Goal: Information Seeking & Learning: Learn about a topic

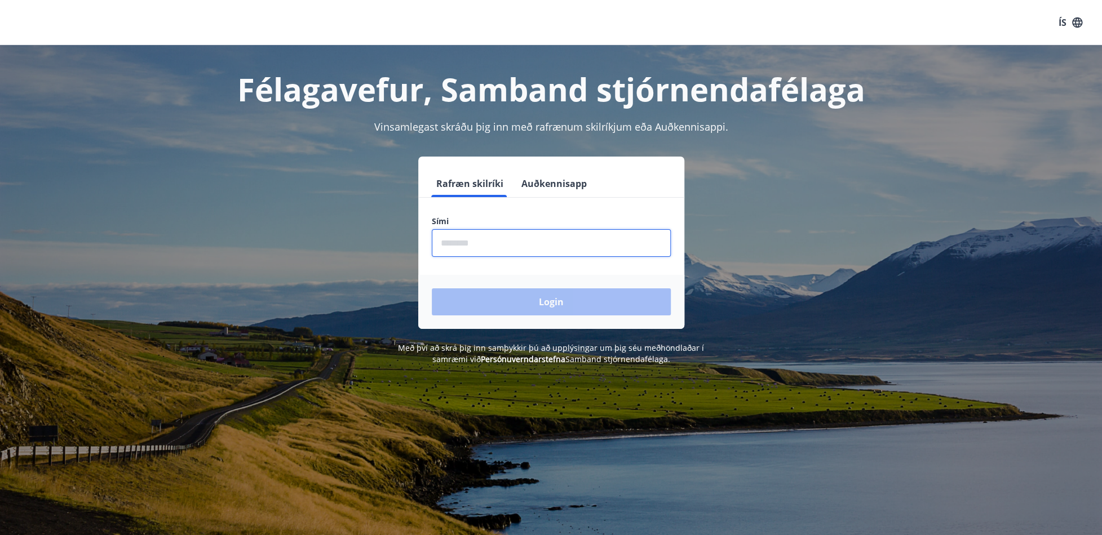
type input "********"
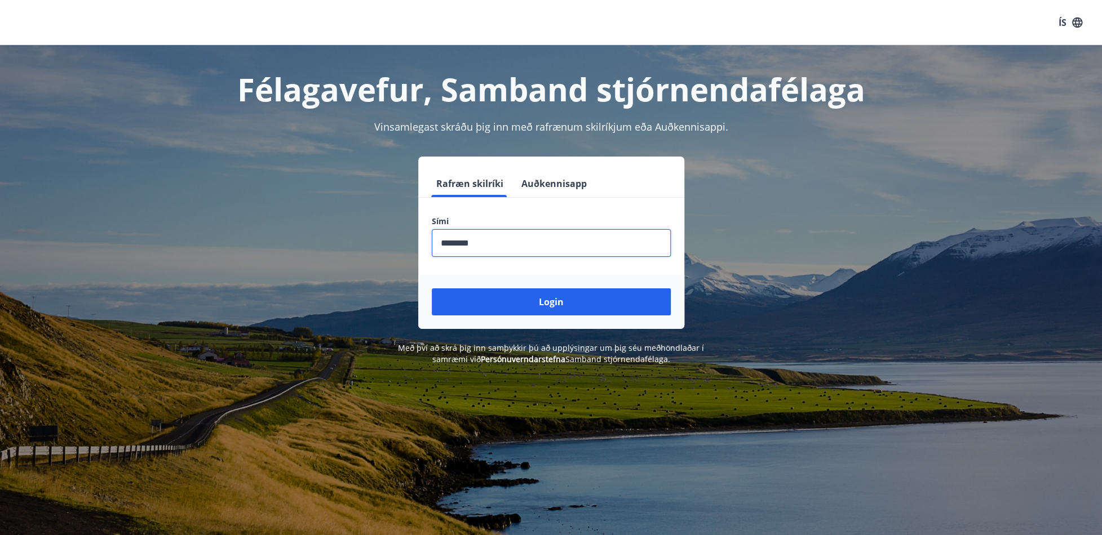
click at [556, 303] on button "Login" at bounding box center [551, 302] width 239 height 27
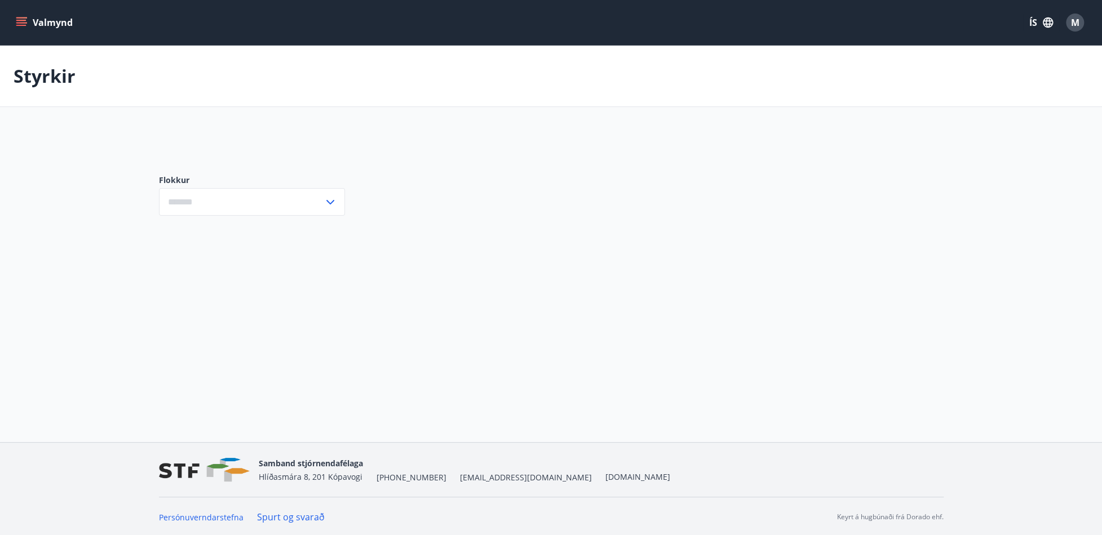
type input "***"
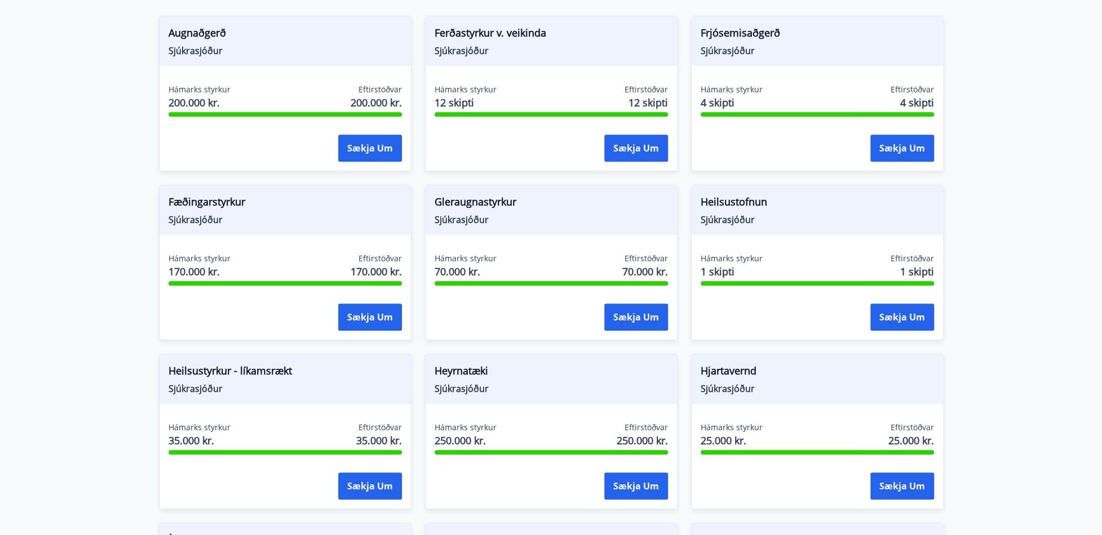
scroll to position [338, 0]
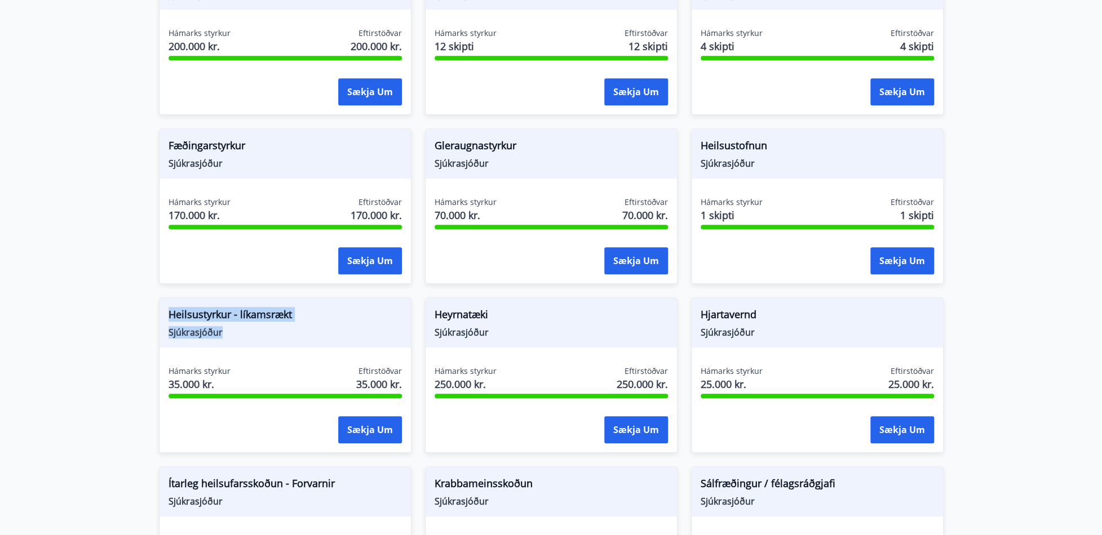
drag, startPoint x: 167, startPoint y: 312, endPoint x: 304, endPoint y: 326, distance: 137.7
click at [304, 326] on div "Heilsustyrkur - líkamsrækt Sjúkrasjóður" at bounding box center [285, 323] width 251 height 50
click at [325, 320] on span "Heilsustyrkur - líkamsrækt" at bounding box center [285, 316] width 233 height 19
click at [85, 305] on main "Styrkir Hér fyrir neðan getur þú sótt um þá styrki sem þér standa til boða úr m…" at bounding box center [551, 340] width 1102 height 1266
click at [551, 312] on span "Heyrnatæki" at bounding box center [551, 316] width 233 height 19
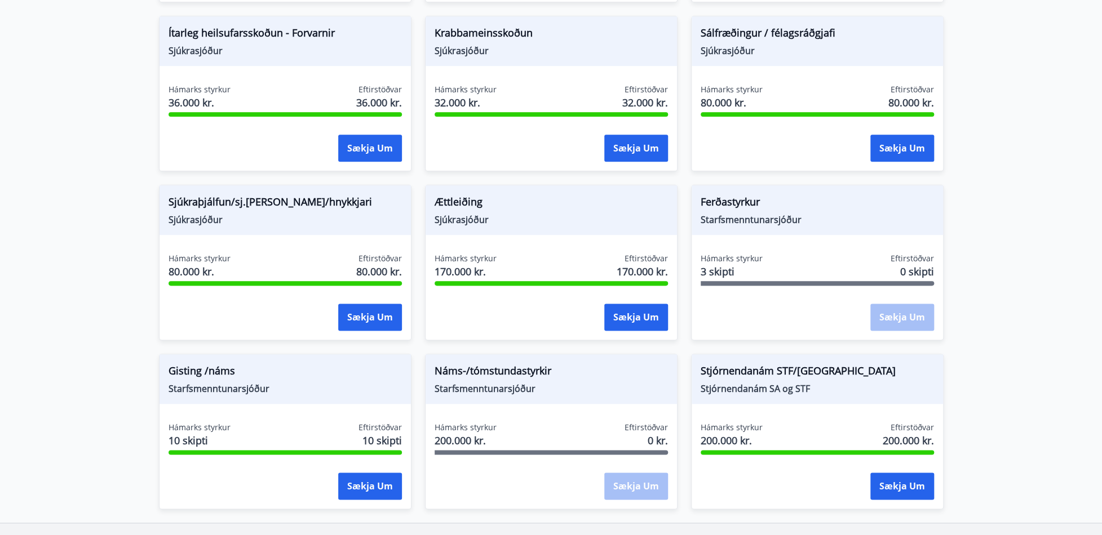
scroll to position [845, 0]
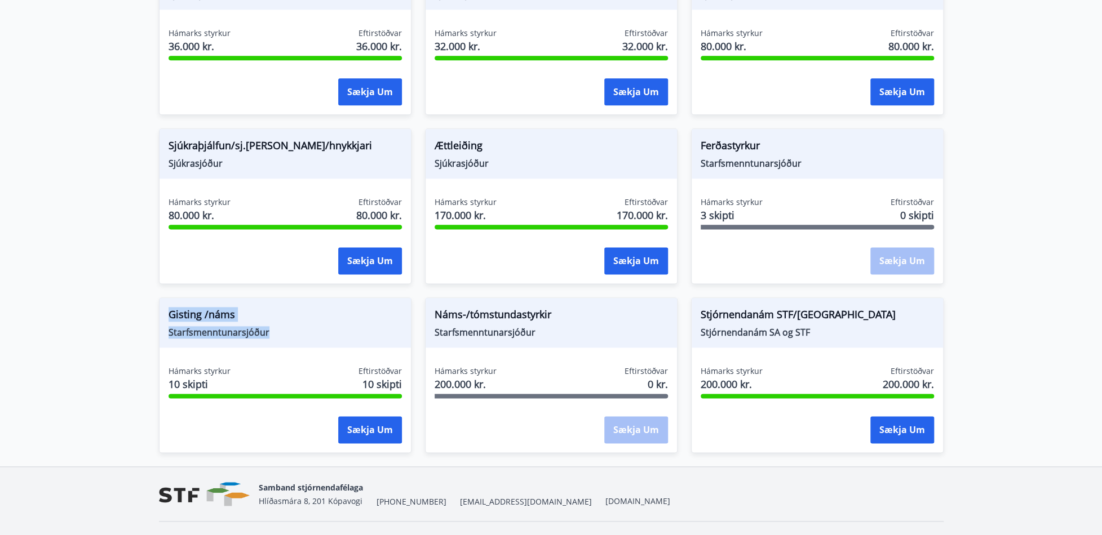
drag, startPoint x: 169, startPoint y: 309, endPoint x: 286, endPoint y: 333, distance: 118.9
click at [286, 333] on div "Gisting /náms Starfsmenntunarsjóður" at bounding box center [285, 323] width 251 height 50
click at [299, 327] on span "Starfsmenntunarsjóður" at bounding box center [285, 332] width 233 height 12
click at [605, 331] on span "Starfsmenntunarsjóður" at bounding box center [551, 332] width 233 height 12
drag, startPoint x: 490, startPoint y: 329, endPoint x: 585, endPoint y: 331, distance: 94.7
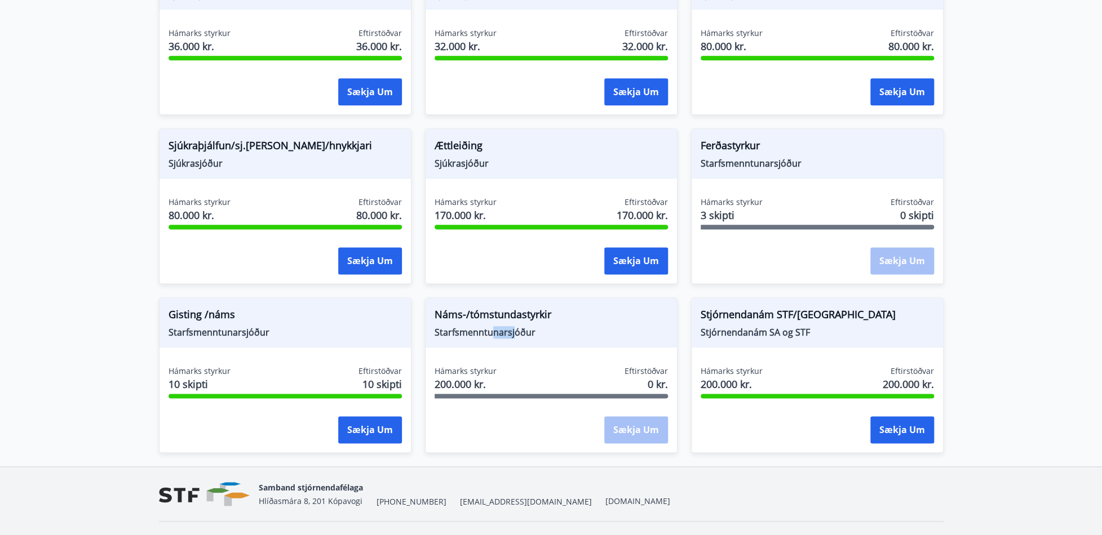
click at [519, 330] on span "Starfsmenntunarsjóður" at bounding box center [551, 332] width 233 height 12
click at [601, 330] on span "Starfsmenntunarsjóður" at bounding box center [551, 332] width 233 height 12
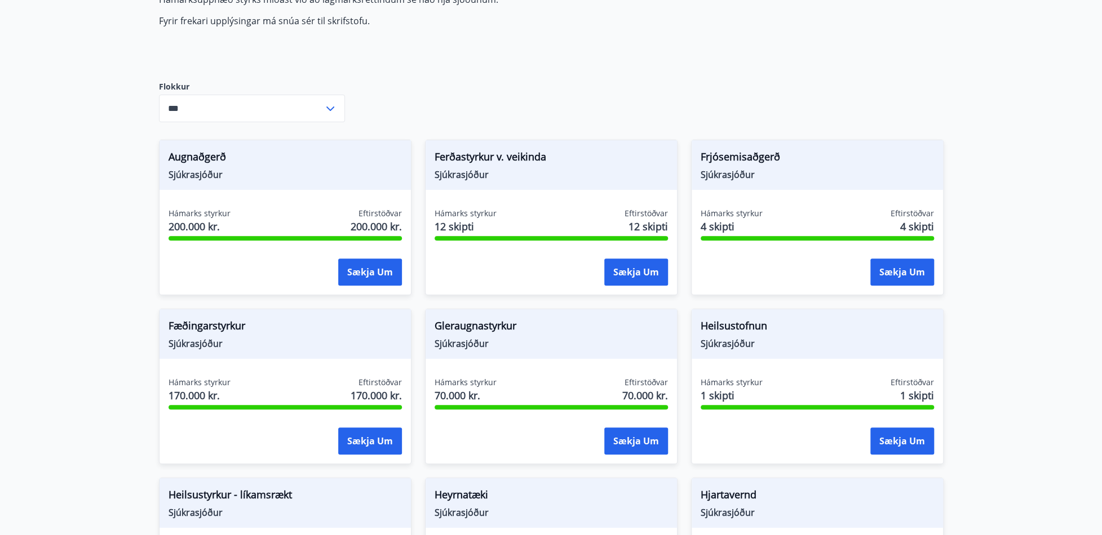
scroll to position [0, 0]
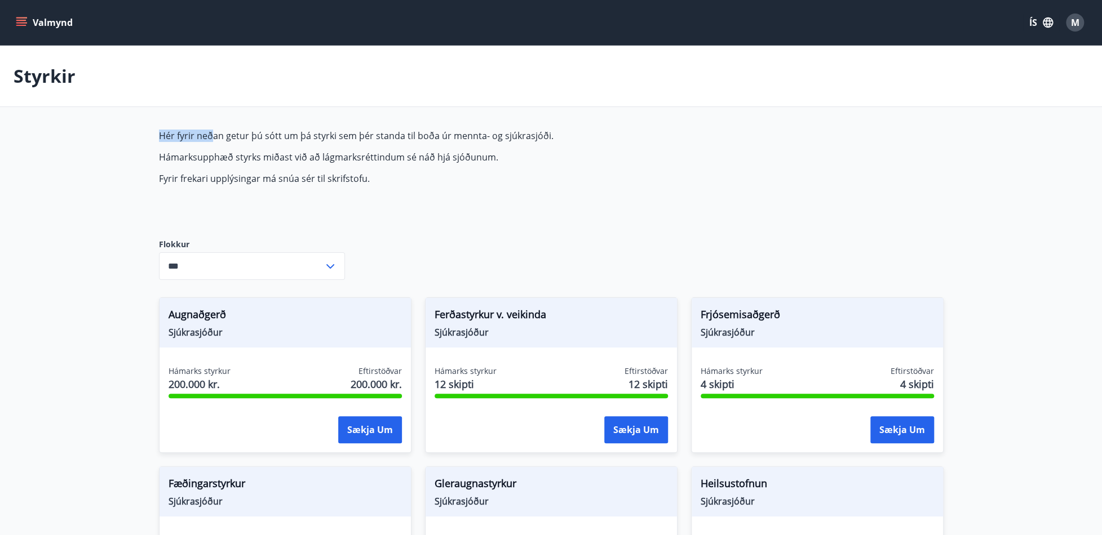
drag, startPoint x: 158, startPoint y: 129, endPoint x: 453, endPoint y: 142, distance: 294.5
click at [379, 140] on p "Hér fyrir neðan getur þú sótt um þá styrki sem þér standa til boða úr mennta- o…" at bounding box center [425, 136] width 532 height 12
click at [454, 142] on span "Hér fyrir neðan getur þú sótt um þá styrki sem þér standa til boða úr mennta- o…" at bounding box center [425, 157] width 532 height 55
drag, startPoint x: 453, startPoint y: 135, endPoint x: 530, endPoint y: 138, distance: 77.3
click at [502, 132] on p "Hér fyrir neðan getur þú sótt um þá styrki sem þér standa til boða úr mennta- o…" at bounding box center [425, 136] width 532 height 12
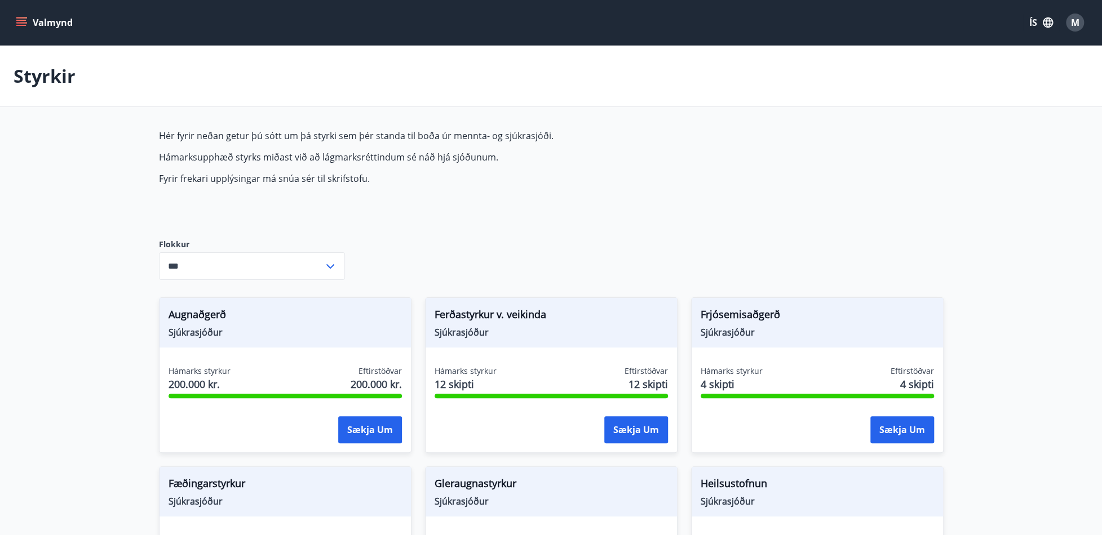
click at [588, 151] on p "Hámarksupphæð styrks miðast við að lágmarksréttindum sé náð hjá sjóðunum." at bounding box center [425, 157] width 532 height 12
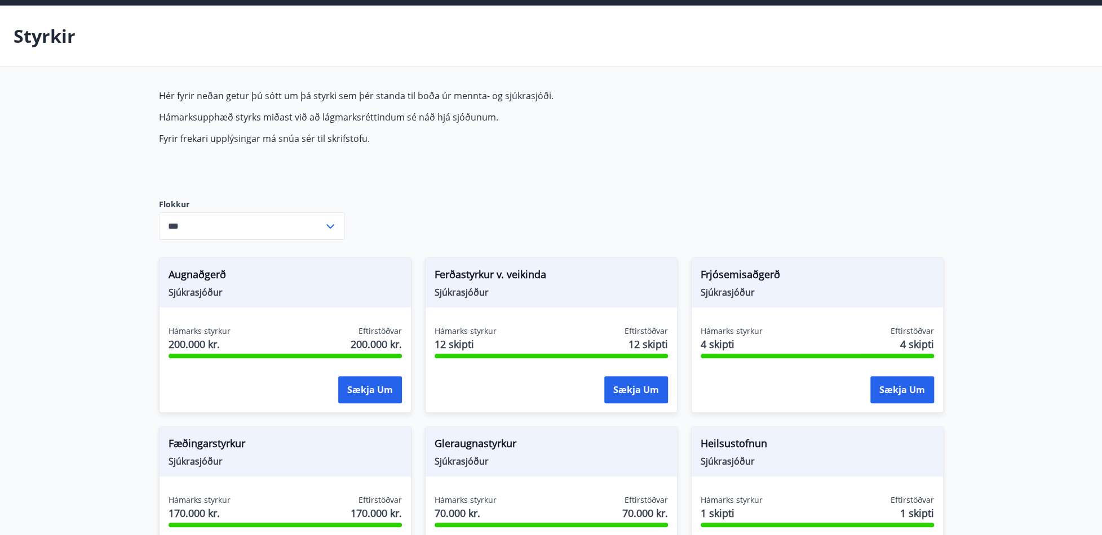
scroll to position [56, 0]
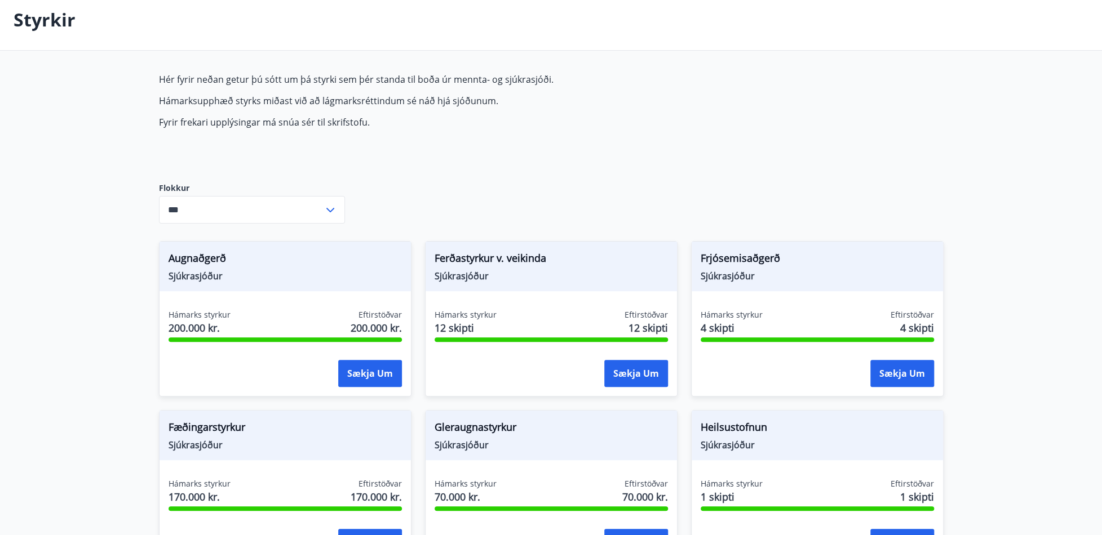
click at [326, 207] on icon at bounding box center [331, 210] width 14 height 14
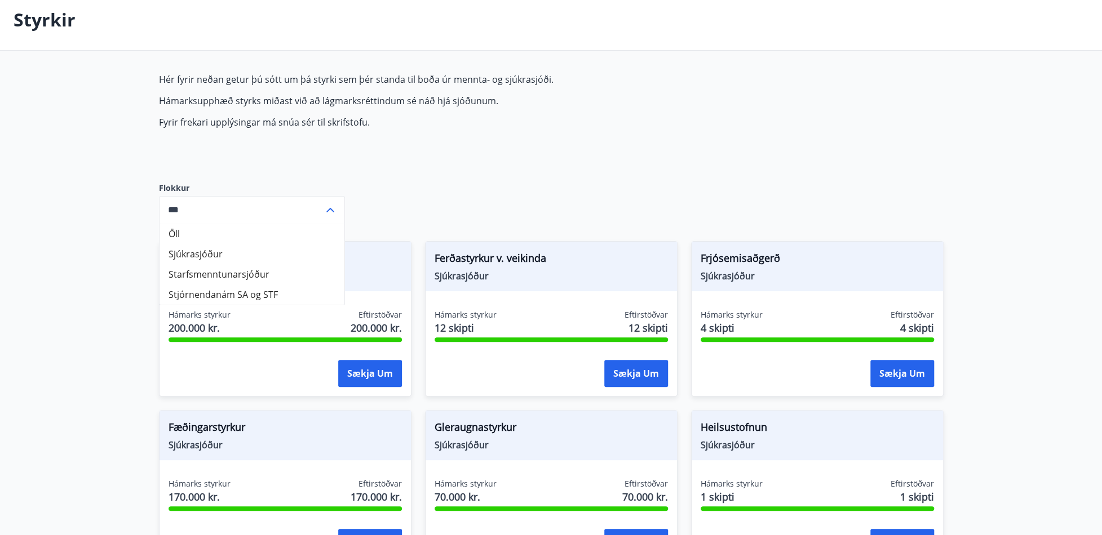
click at [326, 207] on icon at bounding box center [331, 210] width 14 height 14
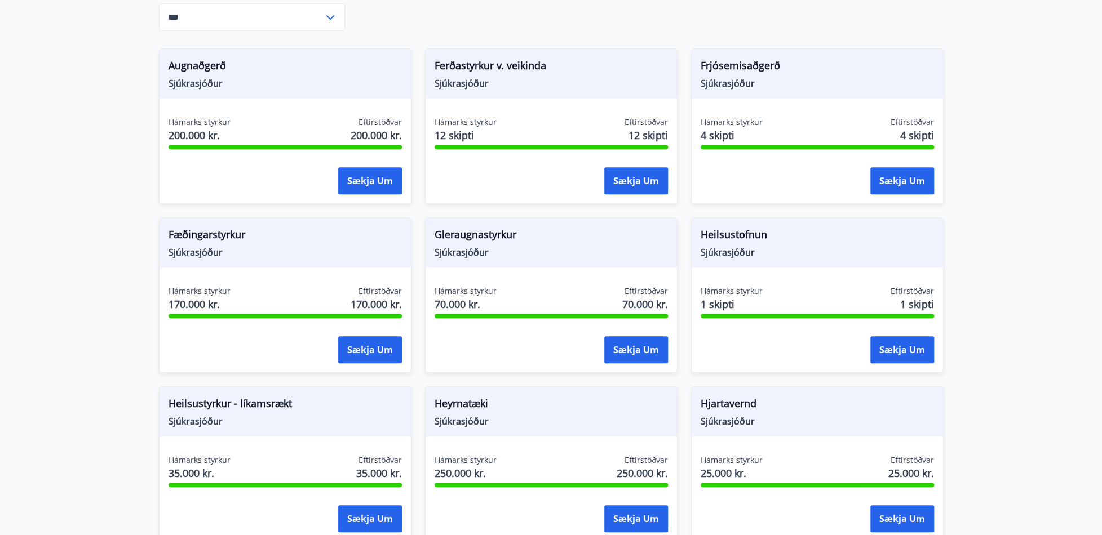
scroll to position [0, 0]
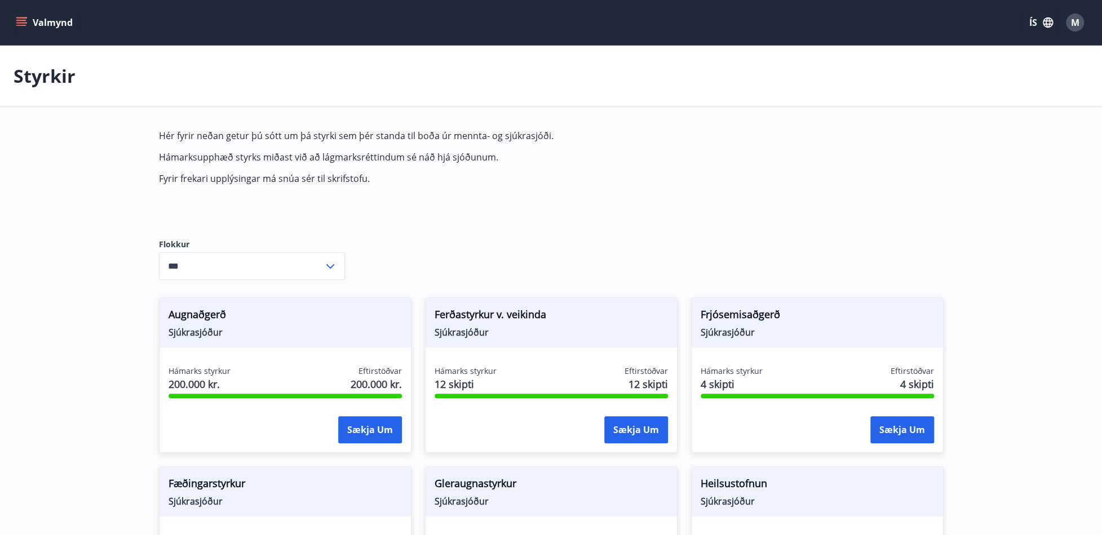
click at [16, 20] on icon "menu" at bounding box center [21, 22] width 11 height 11
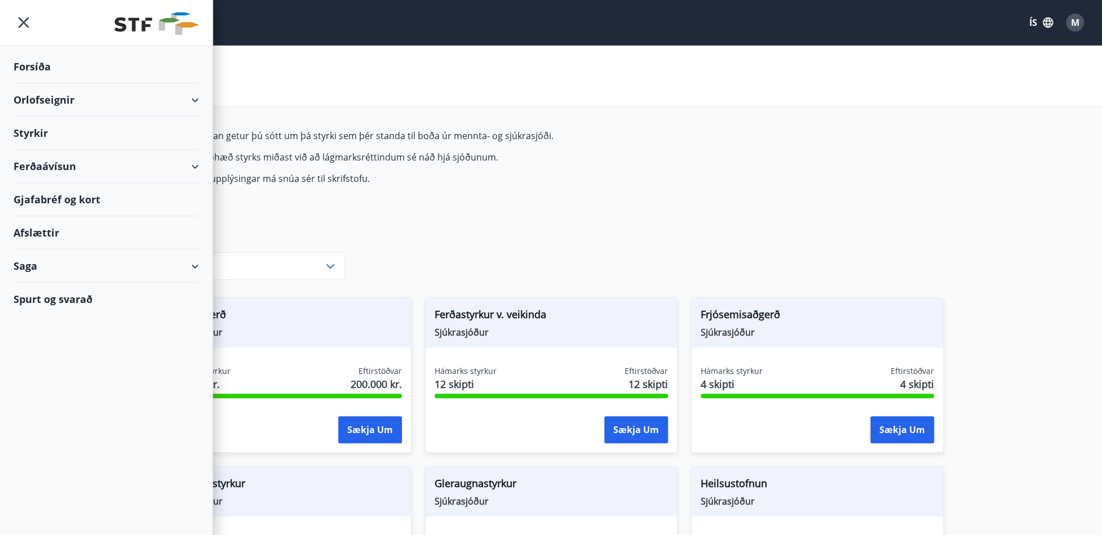
click at [92, 201] on div "Gjafabréf og kort" at bounding box center [106, 199] width 185 height 33
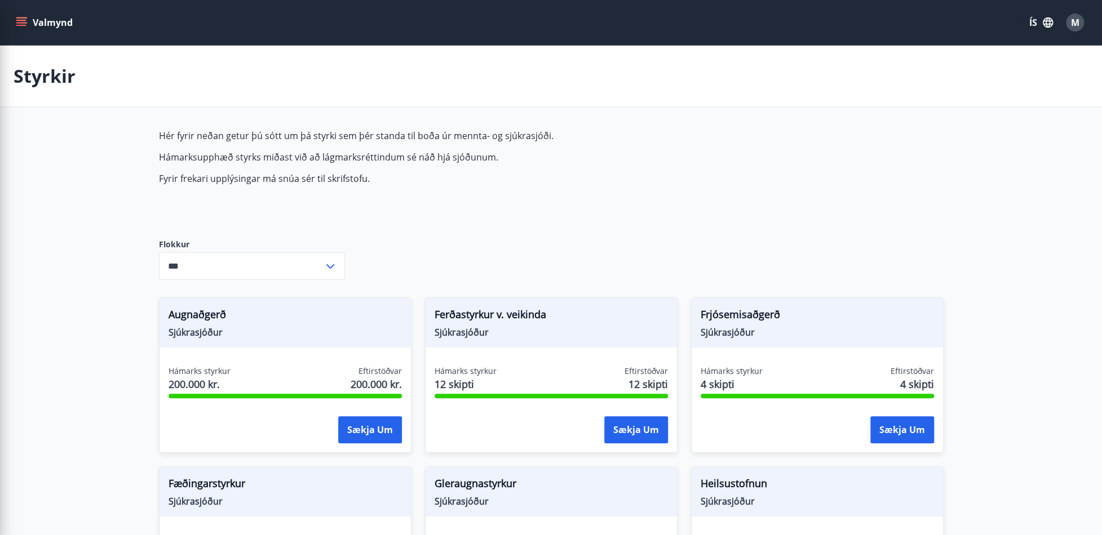
click at [23, 21] on icon "menu" at bounding box center [21, 22] width 11 height 11
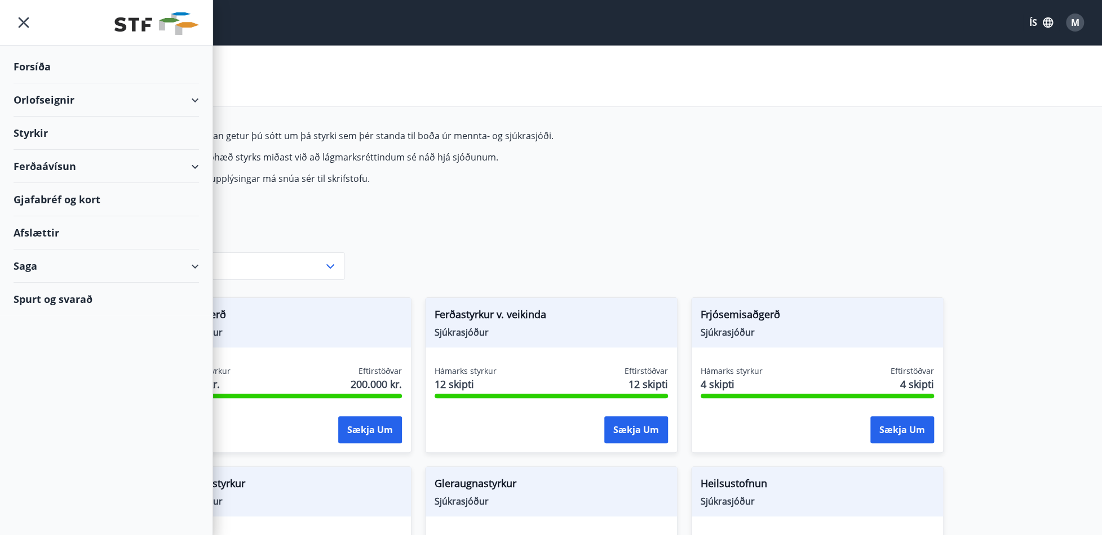
click at [45, 228] on div "Afslættir" at bounding box center [106, 232] width 185 height 33
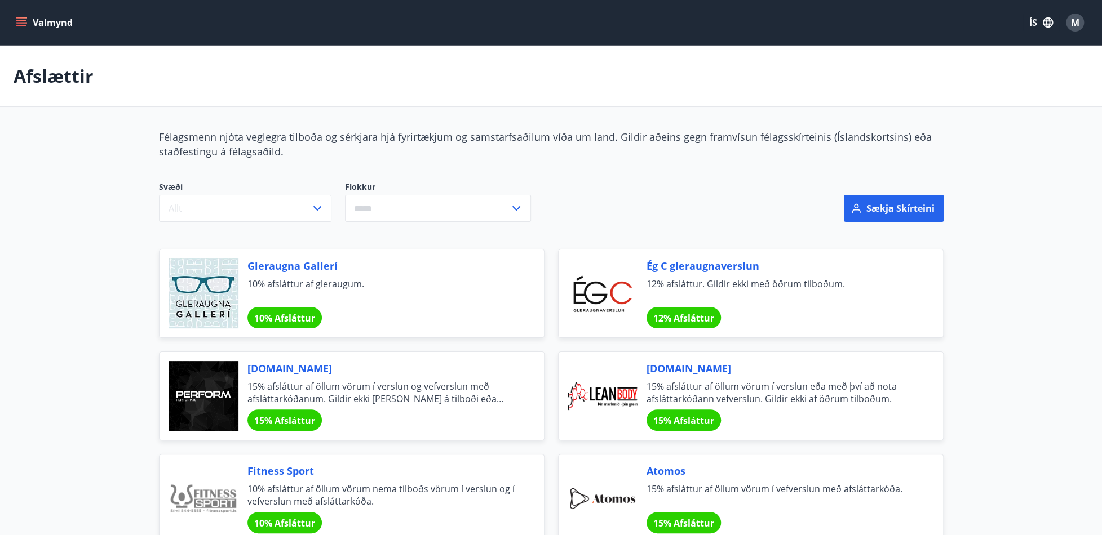
click at [19, 23] on icon "menu" at bounding box center [22, 22] width 12 height 1
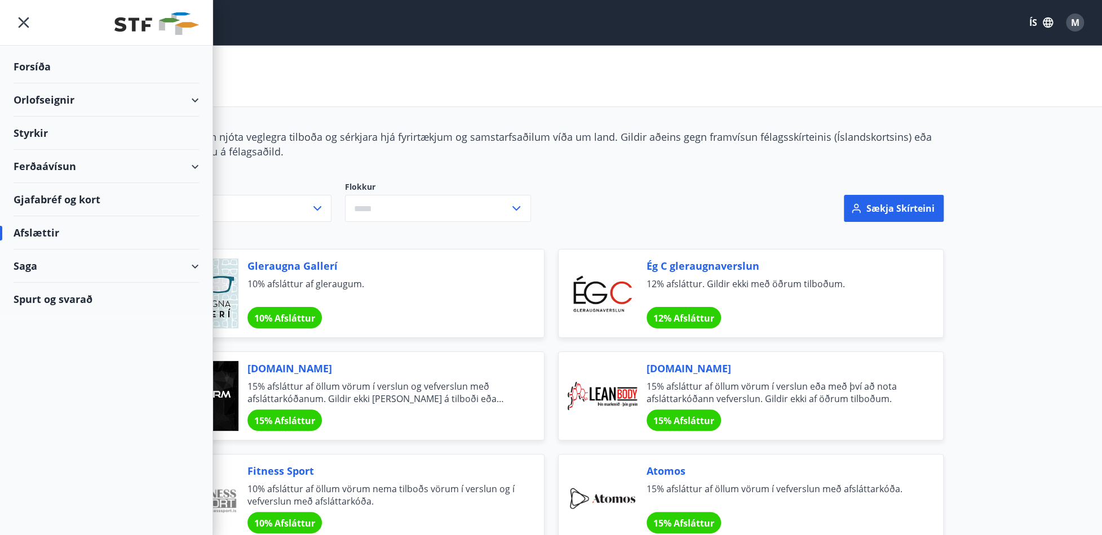
click at [273, 100] on div "Afslættir" at bounding box center [551, 76] width 1102 height 61
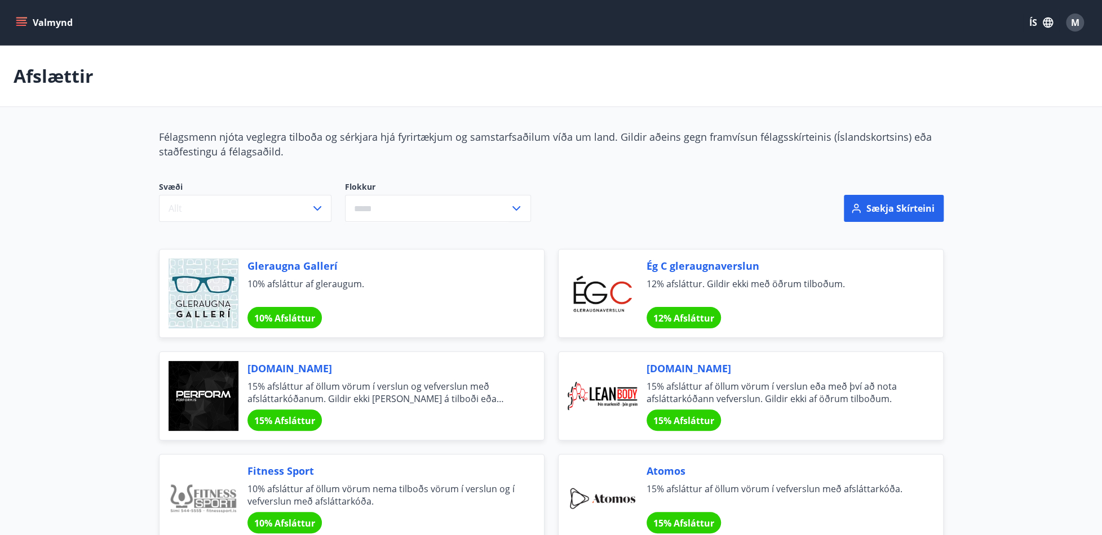
click at [514, 207] on icon at bounding box center [517, 209] width 14 height 14
click at [371, 249] on li "Bíllinn" at bounding box center [438, 252] width 185 height 20
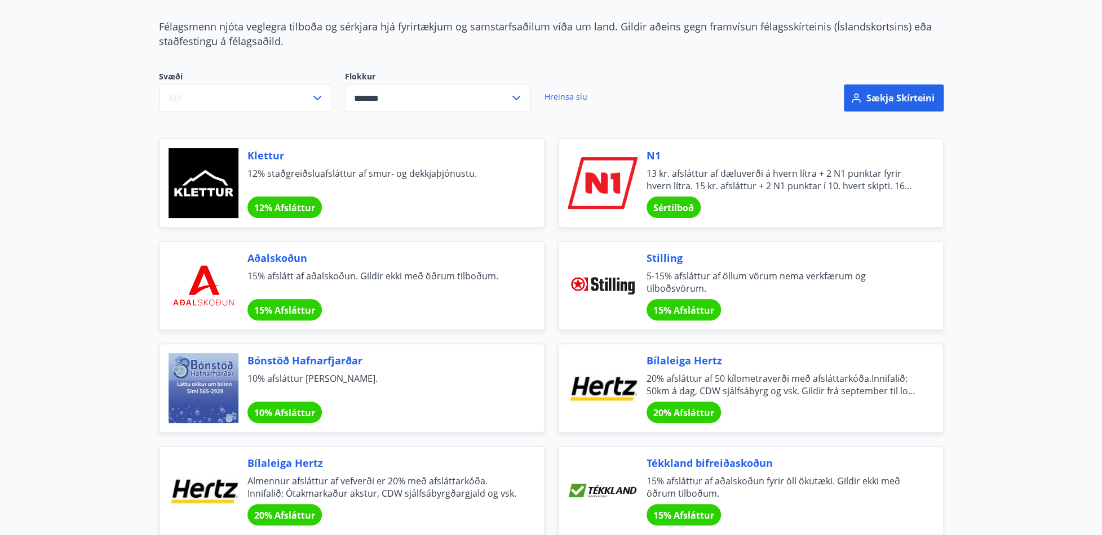
scroll to position [113, 0]
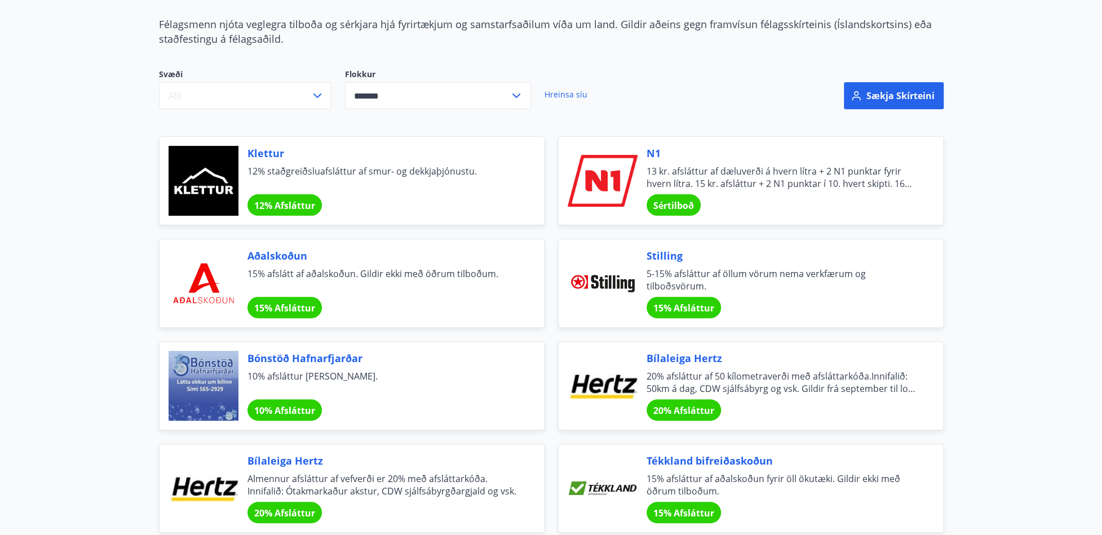
click at [48, 284] on main "Afslættir Félagsmenn njóta veglegra tilboða og sérkjara hjá fyrirtækjum og sams…" at bounding box center [551, 284] width 1102 height 703
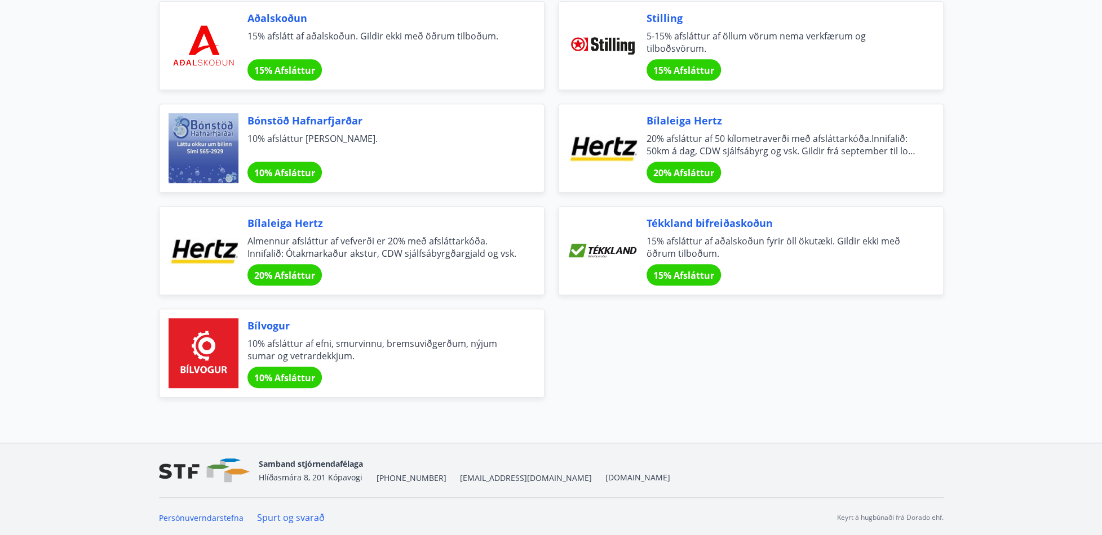
scroll to position [0, 0]
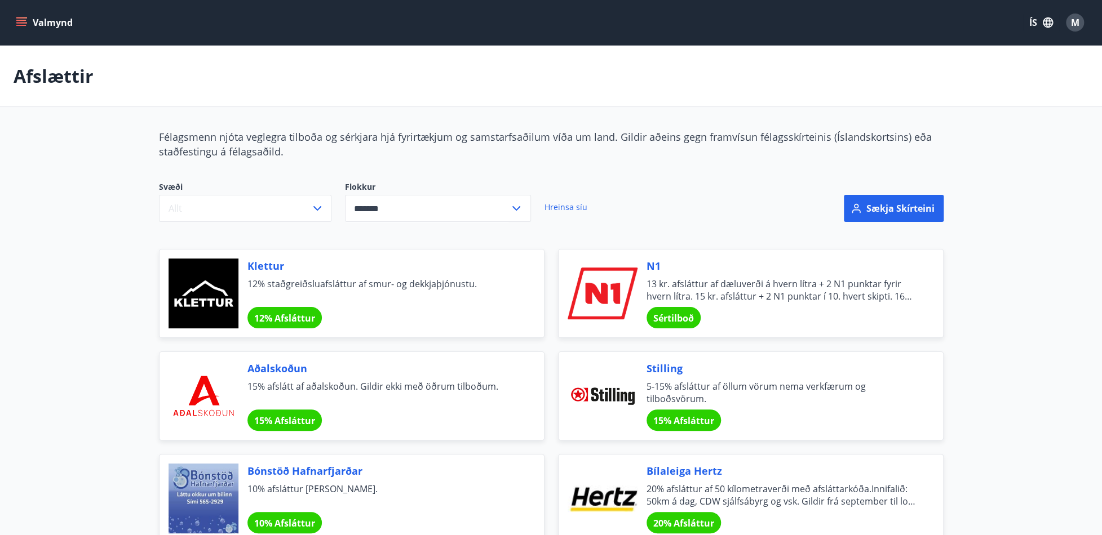
click at [24, 15] on button "Valmynd" at bounding box center [46, 22] width 64 height 20
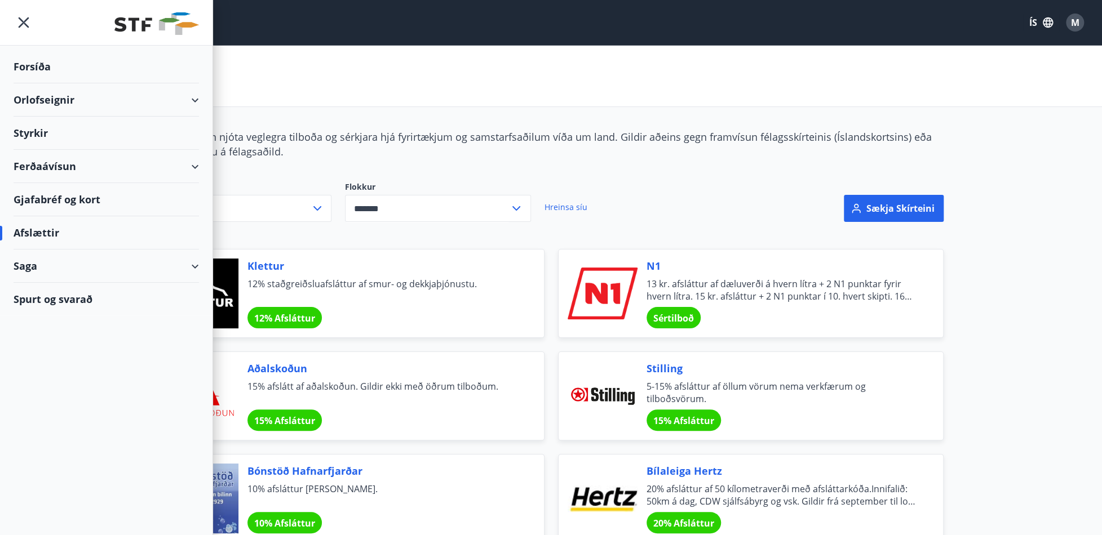
drag, startPoint x: 220, startPoint y: 47, endPoint x: 546, endPoint y: 126, distance: 334.8
click at [222, 47] on div "Afslættir" at bounding box center [551, 76] width 1102 height 61
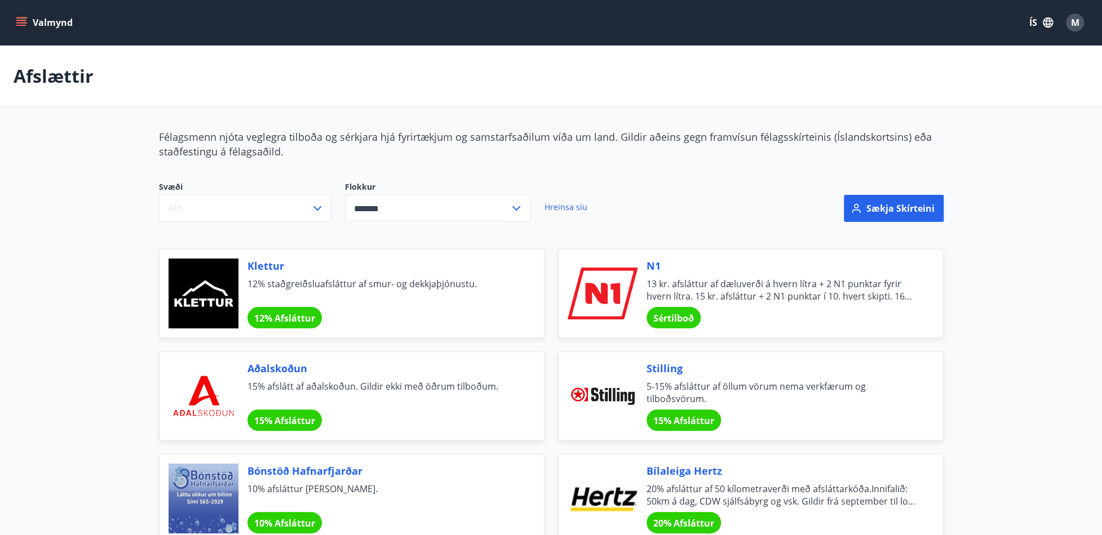
click at [515, 208] on icon at bounding box center [517, 209] width 14 height 14
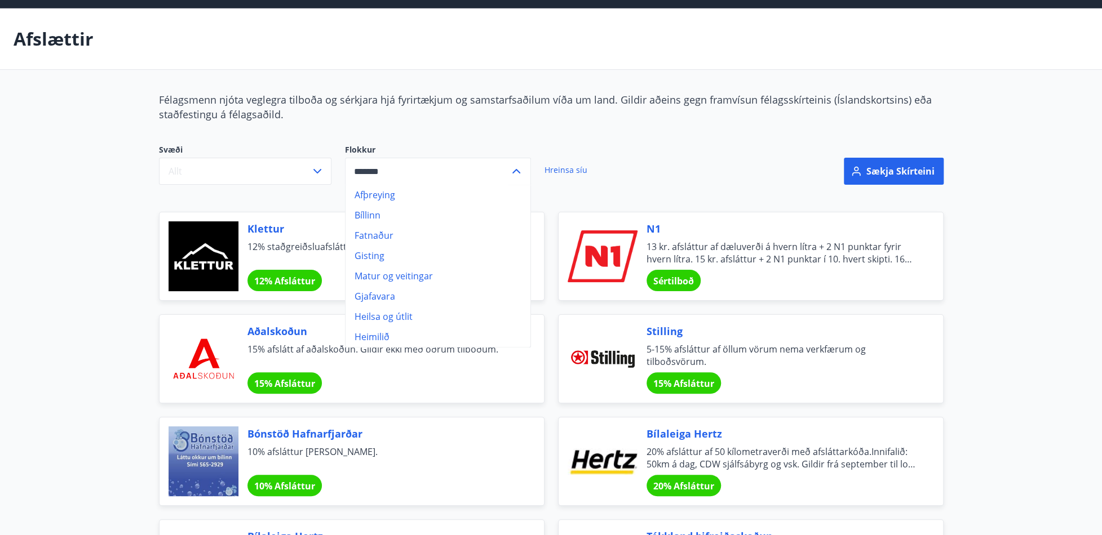
scroll to position [56, 0]
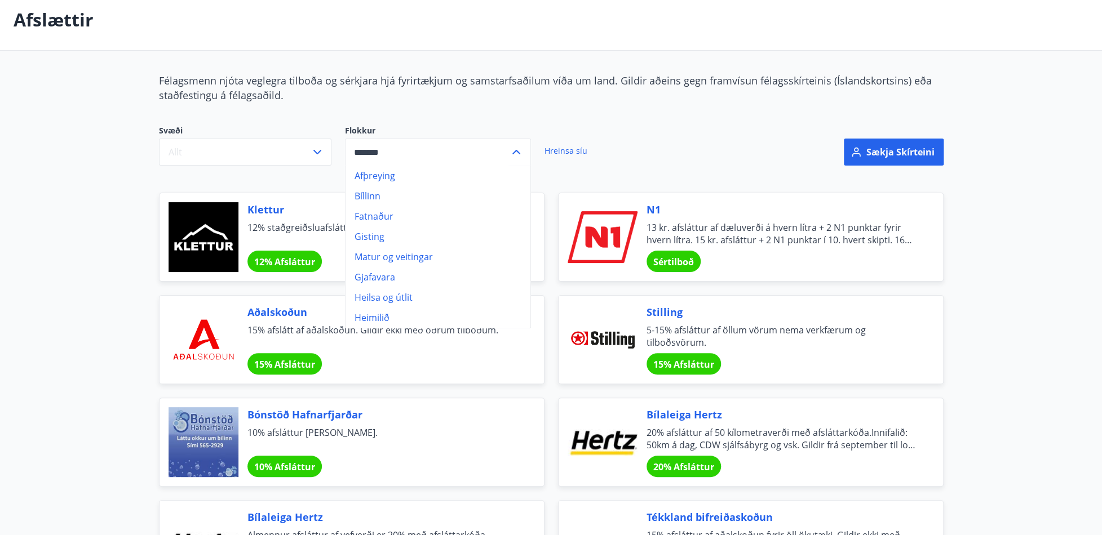
click at [378, 313] on li "Heimilið" at bounding box center [438, 318] width 185 height 20
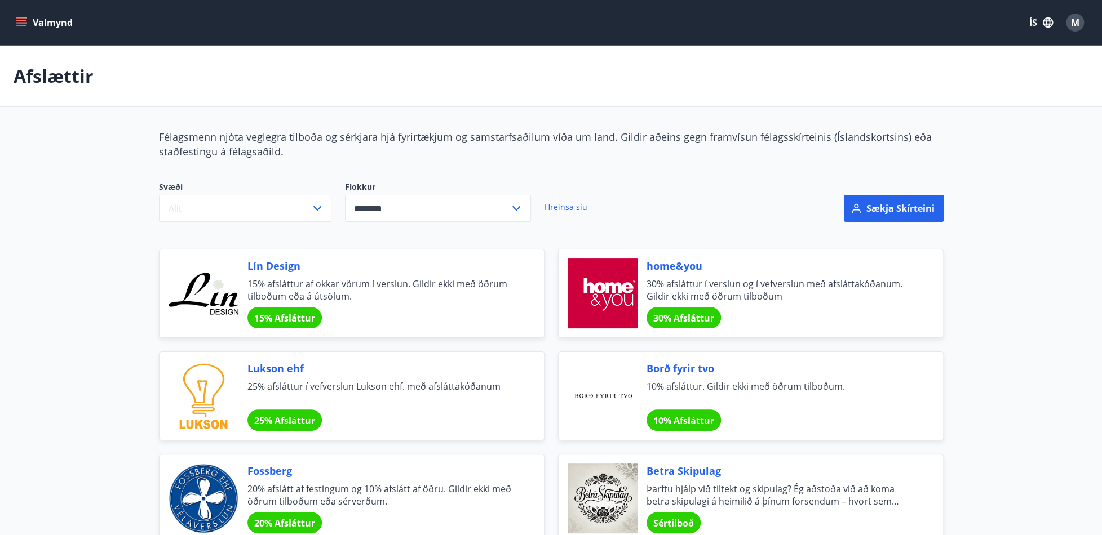
click at [519, 209] on icon at bounding box center [517, 209] width 14 height 14
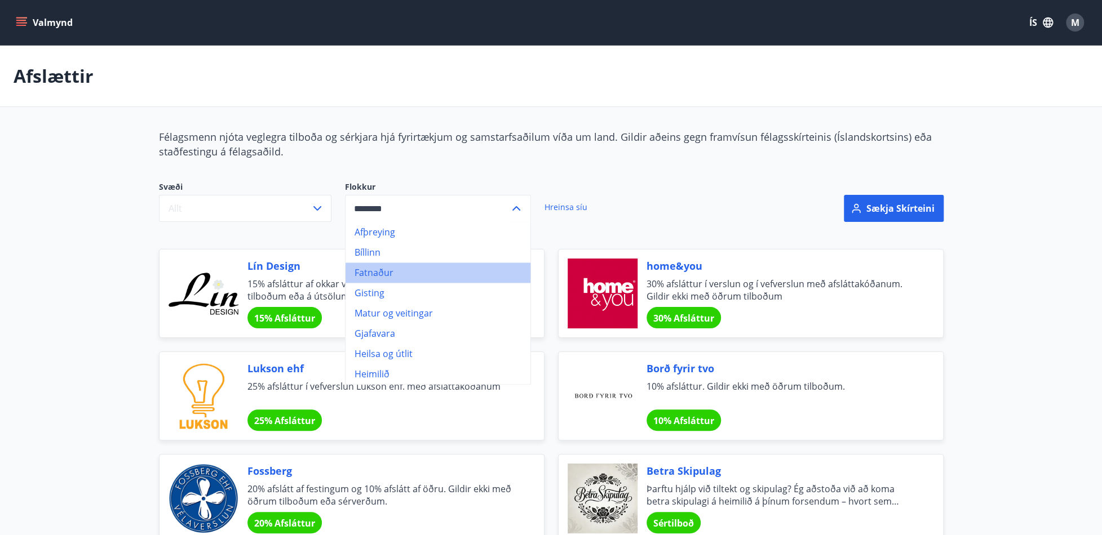
click at [391, 271] on li "Fatnaður" at bounding box center [438, 273] width 185 height 20
type input "********"
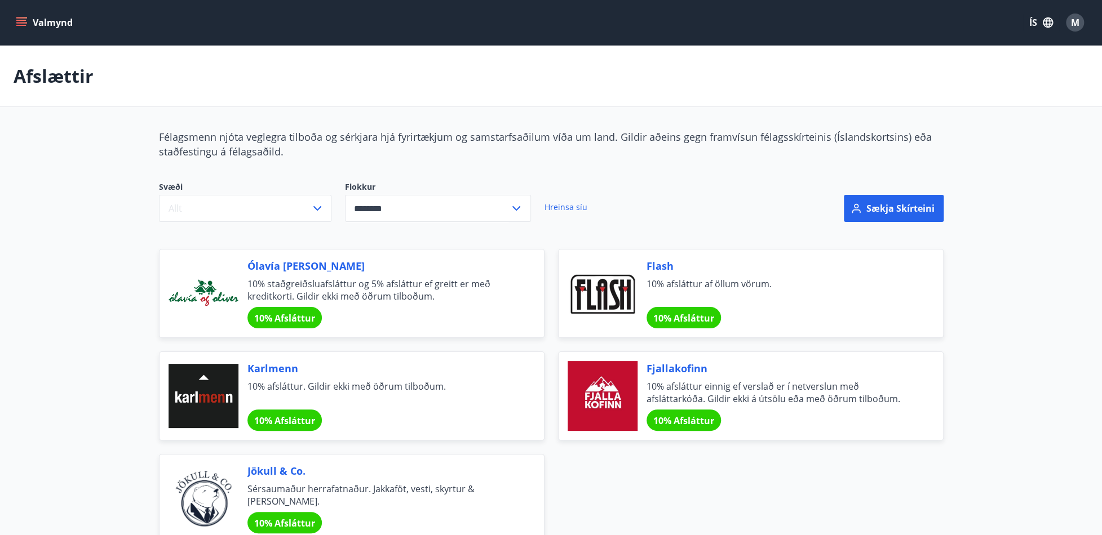
click at [108, 263] on main "Afslættir Félagsmenn njóta veglegra tilboða og sérkjara hjá fyrirtækjum og sams…" at bounding box center [551, 295] width 1102 height 498
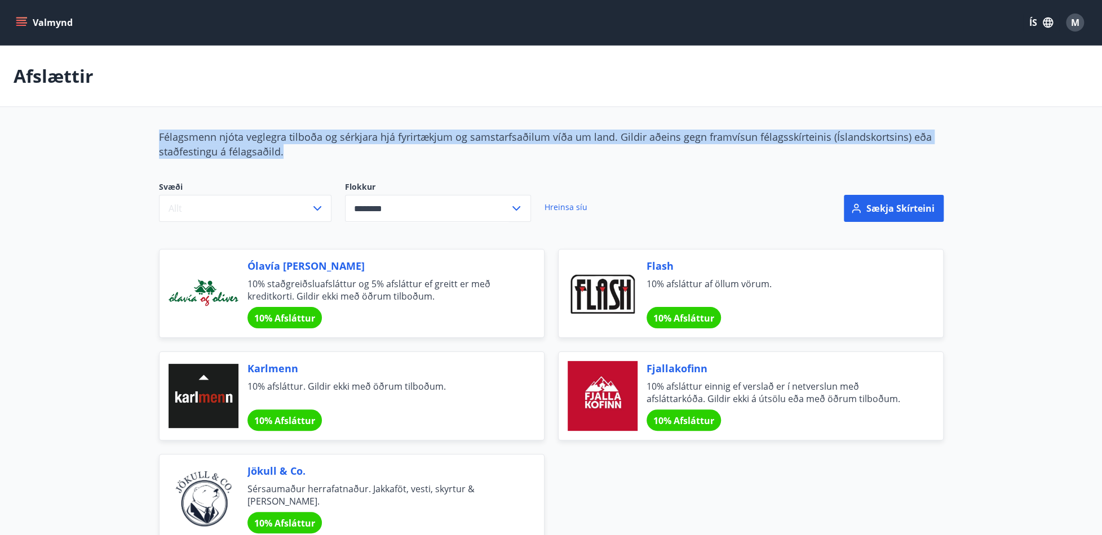
drag, startPoint x: 160, startPoint y: 134, endPoint x: 282, endPoint y: 155, distance: 124.2
click at [282, 155] on div "Félagsmenn njóta veglegra tilboða og sérkjara hjá fyrirtækjum og samstarfsaðilu…" at bounding box center [551, 144] width 785 height 29
click at [284, 155] on div "Félagsmenn njóta veglegra tilboða og sérkjara hjá fyrirtækjum og samstarfsaðilu…" at bounding box center [551, 144] width 785 height 29
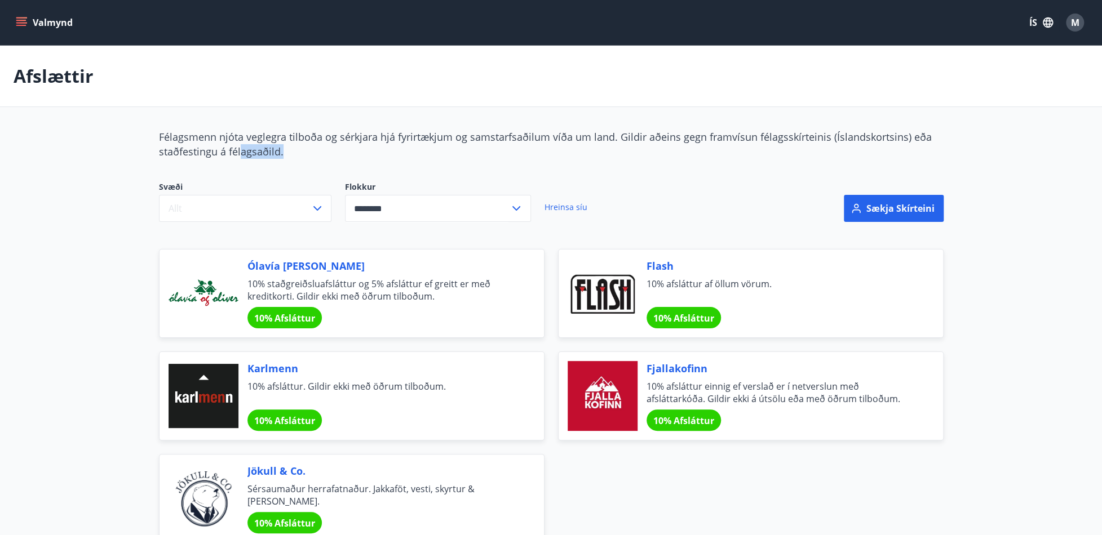
drag, startPoint x: 281, startPoint y: 152, endPoint x: 222, endPoint y: 144, distance: 59.7
click at [222, 144] on span "Félagsmenn njóta veglegra tilboða og sérkjara hjá fyrirtækjum og samstarfsaðilu…" at bounding box center [545, 144] width 773 height 28
drag, startPoint x: 17, startPoint y: 73, endPoint x: 82, endPoint y: 77, distance: 65.5
click at [79, 77] on p "Afslættir" at bounding box center [54, 76] width 80 height 25
click at [82, 77] on p "Afslættir" at bounding box center [54, 76] width 80 height 25
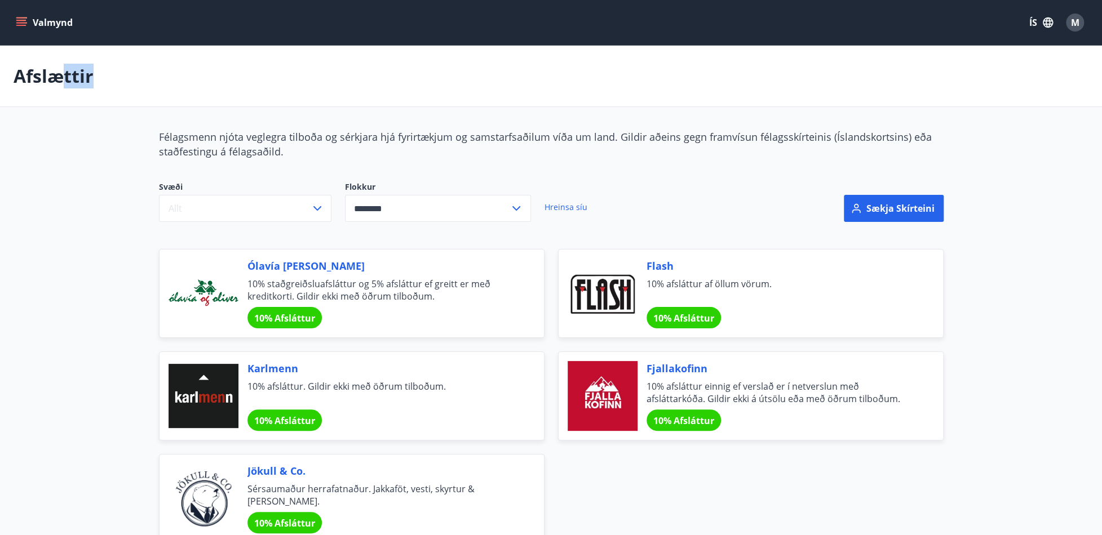
drag, startPoint x: 94, startPoint y: 77, endPoint x: 56, endPoint y: 78, distance: 38.4
click at [56, 79] on div "Afslættir" at bounding box center [551, 76] width 1102 height 61
click at [56, 78] on p "Afslættir" at bounding box center [54, 76] width 80 height 25
click at [1071, 22] on span "M" at bounding box center [1075, 22] width 8 height 12
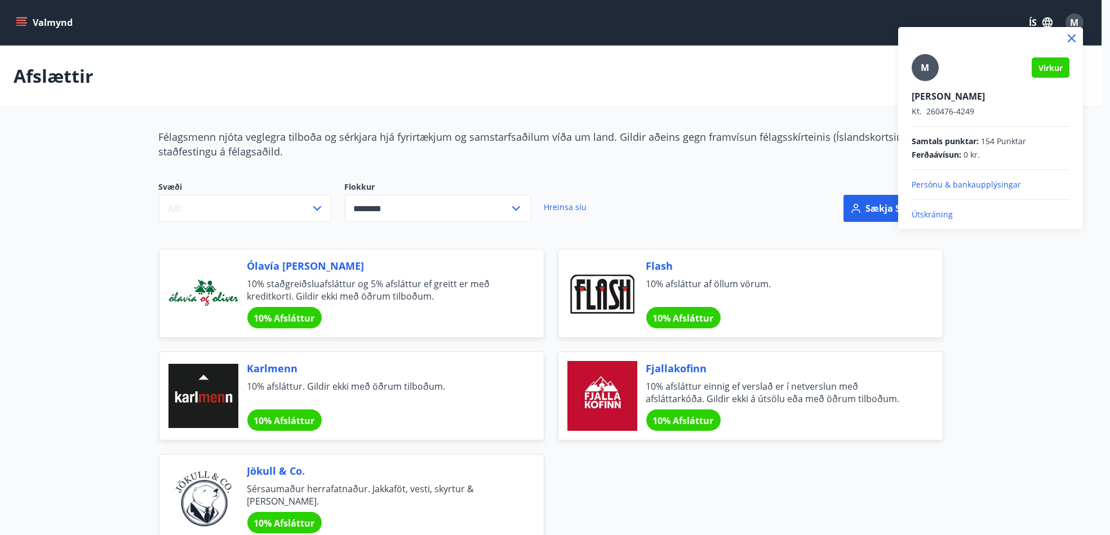
click at [936, 211] on p "Útskráning" at bounding box center [991, 214] width 158 height 11
